Goal: Task Accomplishment & Management: Use online tool/utility

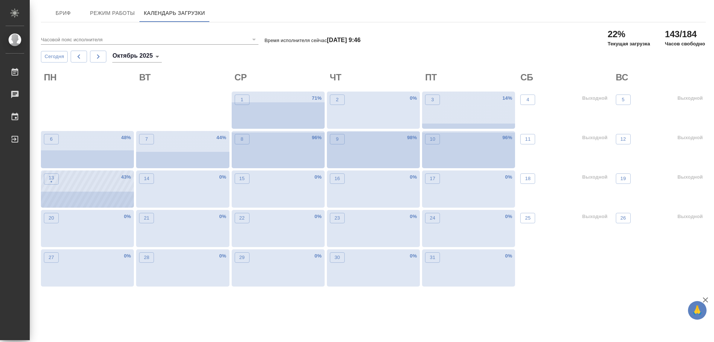
click at [91, 193] on div "13 • 43 %" at bounding box center [87, 188] width 93 height 37
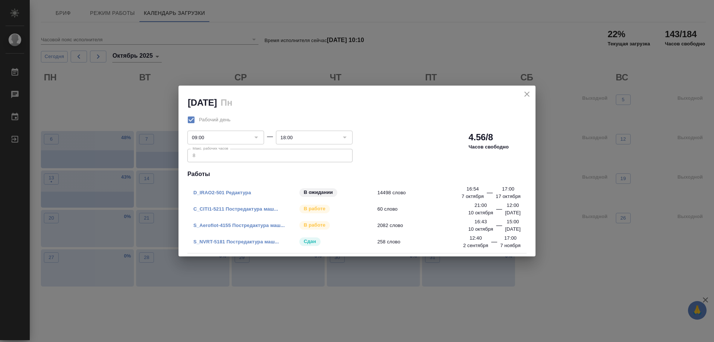
click at [246, 206] on link "C_CITI1-5211 Постредактура маш..." at bounding box center [235, 209] width 85 height 6
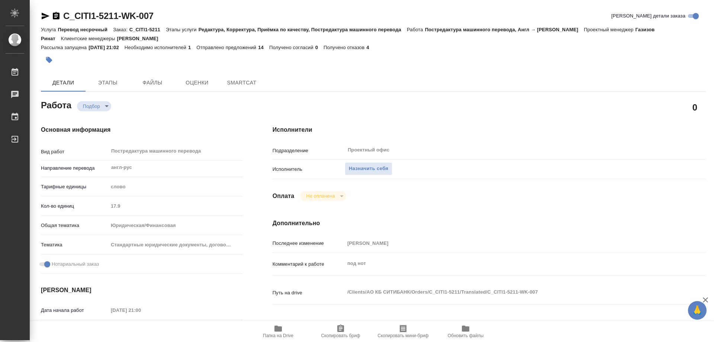
type textarea "x"
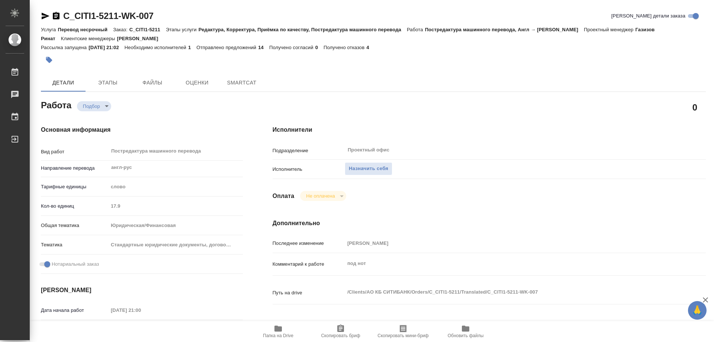
type textarea "x"
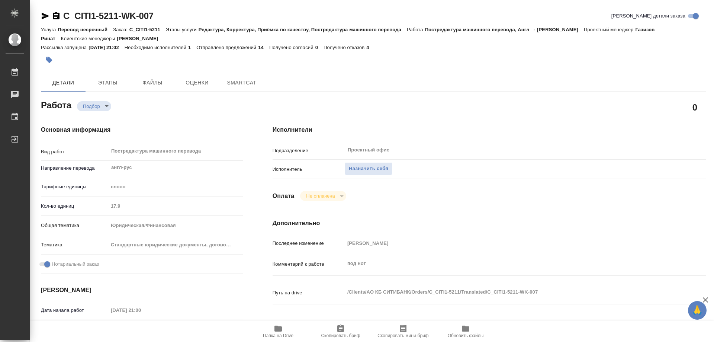
type textarea "x"
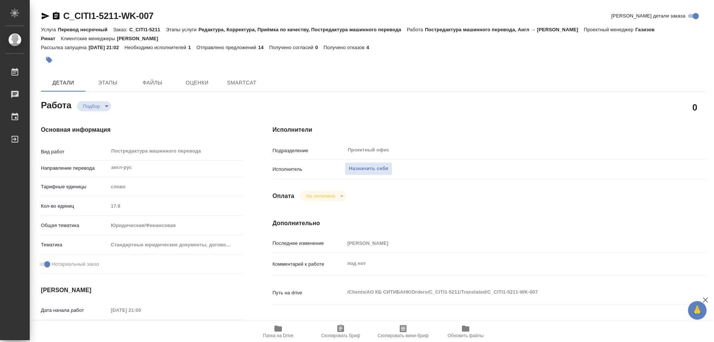
scroll to position [149, 0]
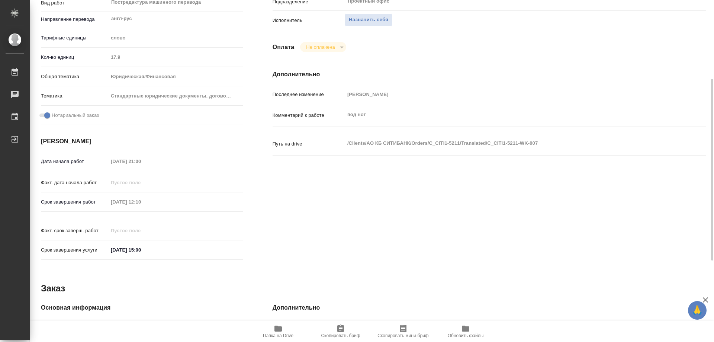
type textarea "x"
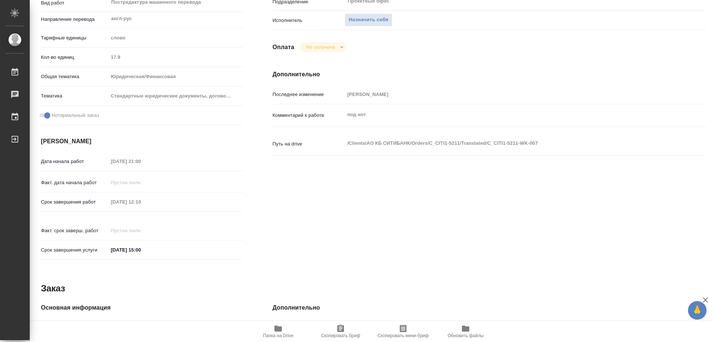
type textarea "x"
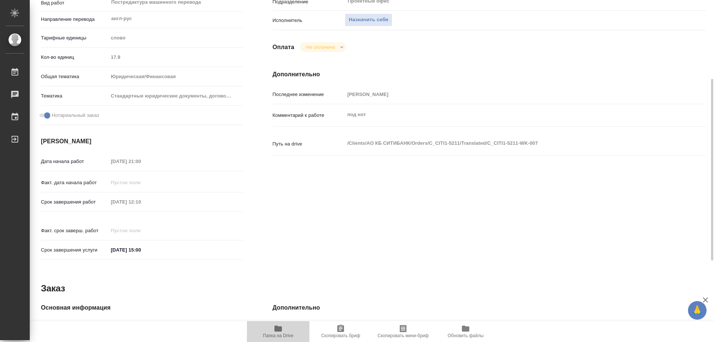
click at [276, 334] on span "Папка на Drive" at bounding box center [278, 335] width 30 height 5
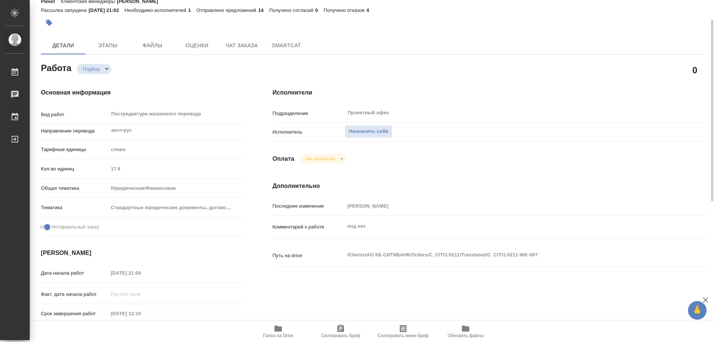
scroll to position [0, 0]
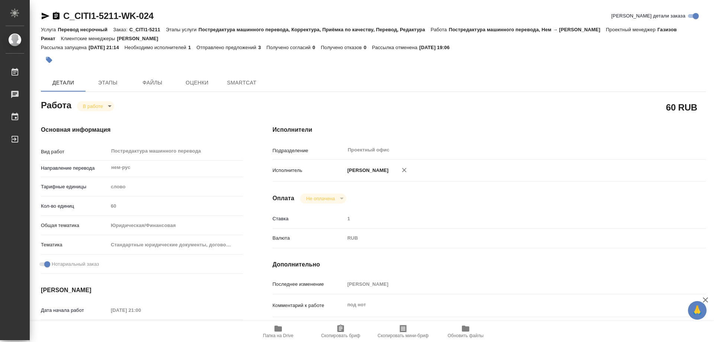
type textarea "x"
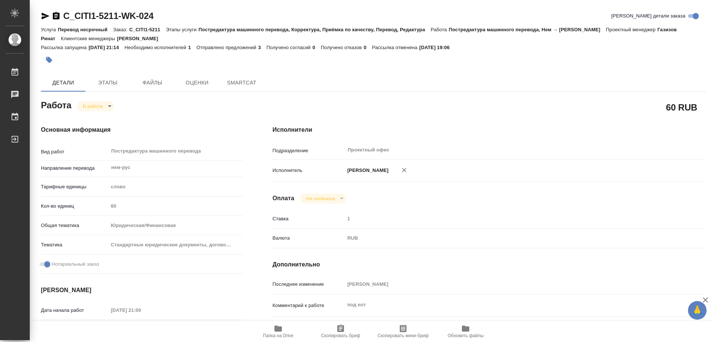
type textarea "x"
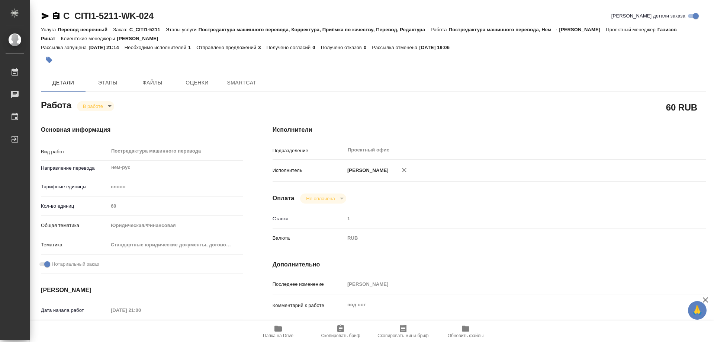
type textarea "x"
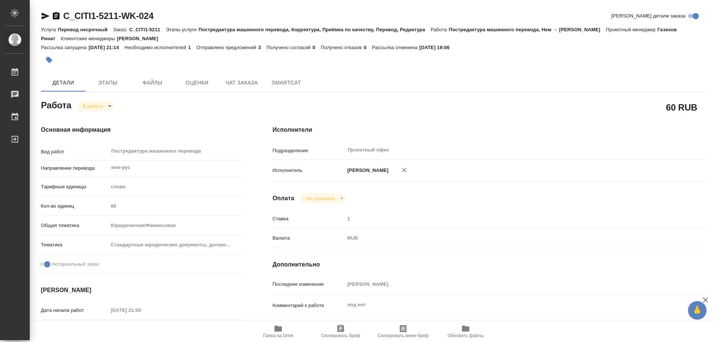
type textarea "x"
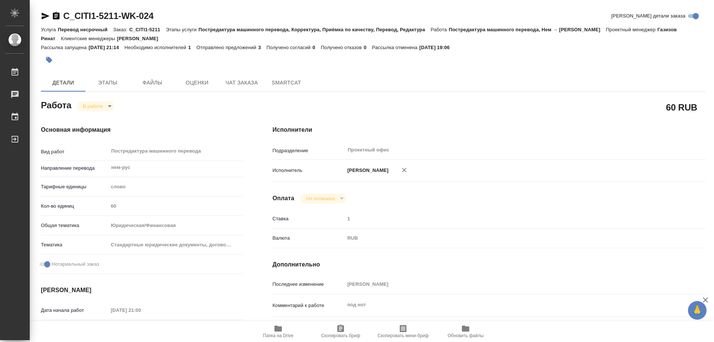
type textarea "x"
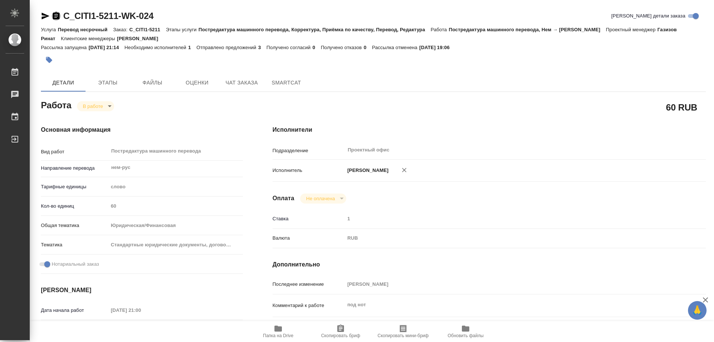
click at [57, 16] on icon "button" at bounding box center [56, 15] width 7 height 7
